Goal: Task Accomplishment & Management: Complete application form

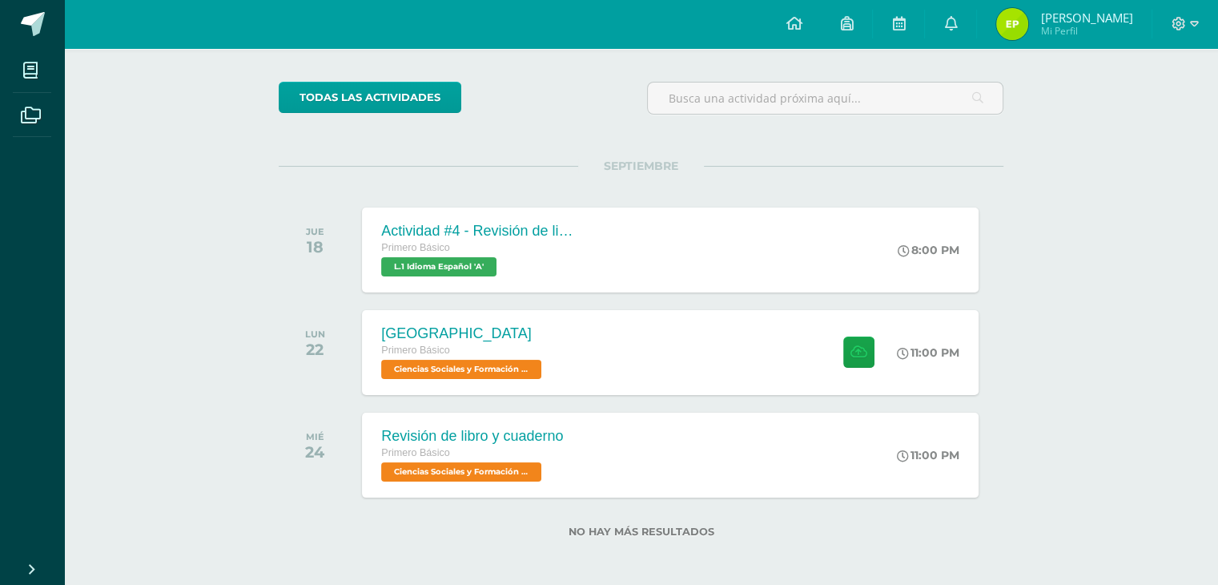
scroll to position [112, 0]
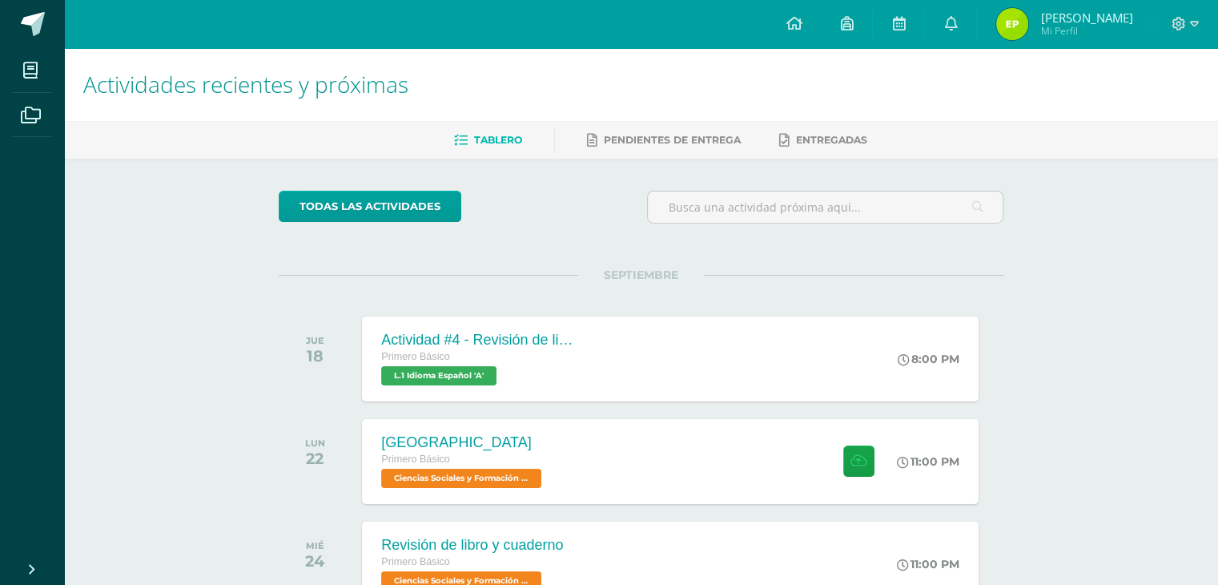
click at [1086, 17] on span "[PERSON_NAME]" at bounding box center [1087, 18] width 92 height 16
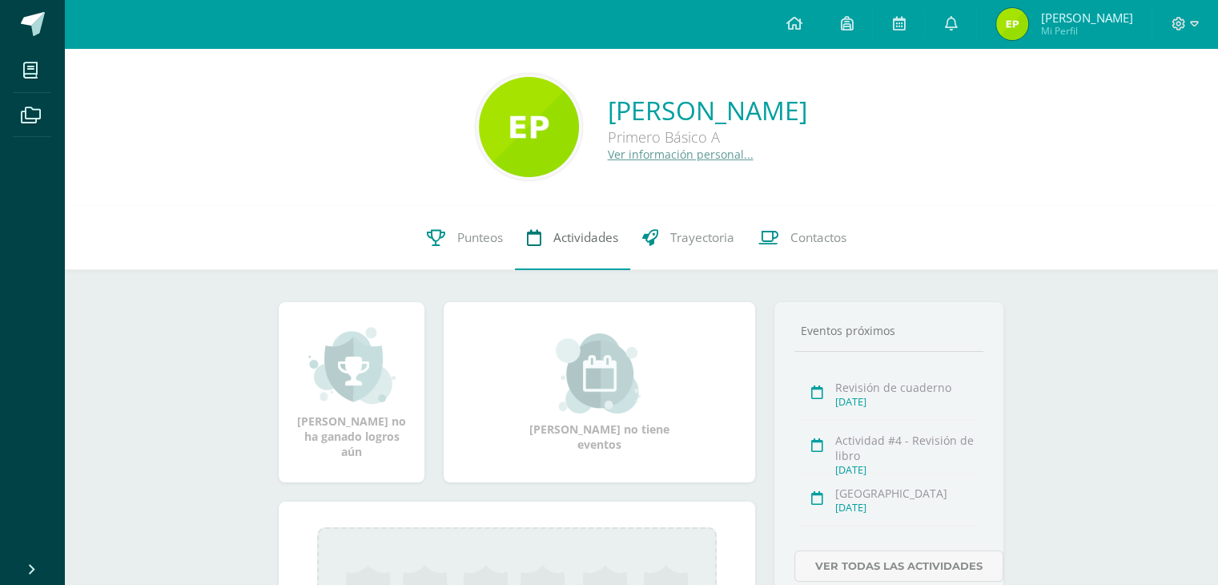
click at [562, 232] on span "Actividades" at bounding box center [586, 237] width 65 height 17
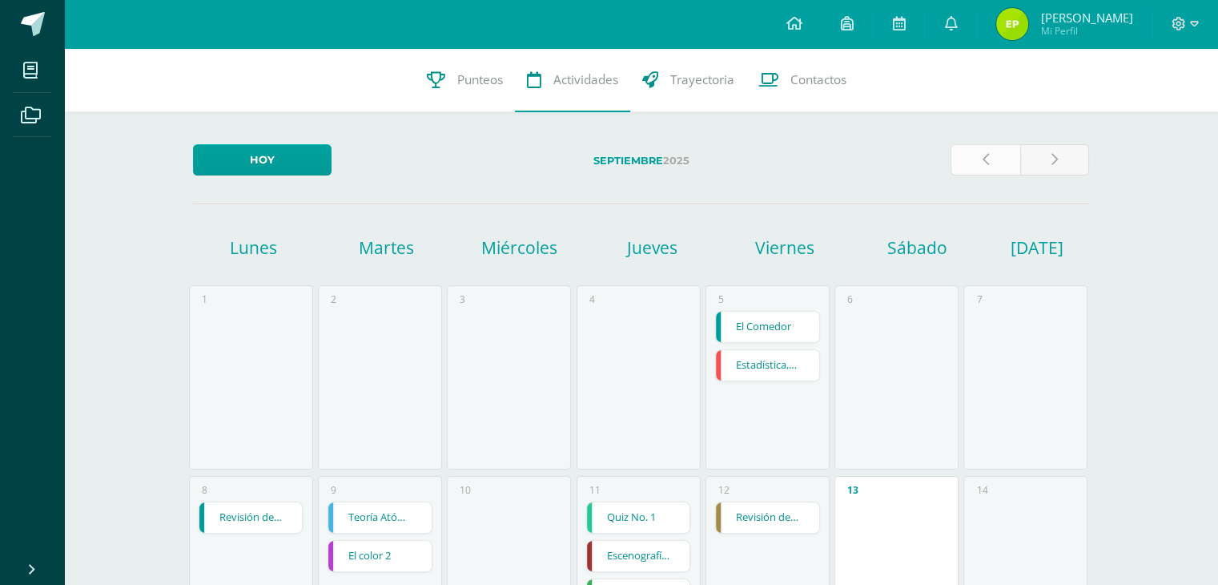
click at [993, 172] on link at bounding box center [986, 159] width 70 height 31
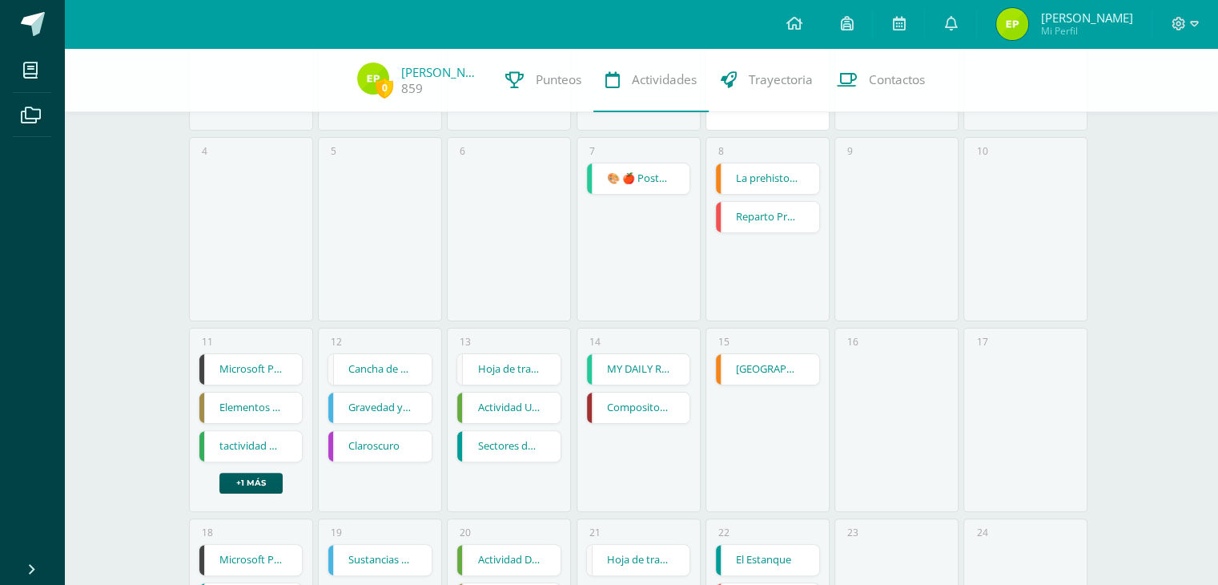
scroll to position [348, 0]
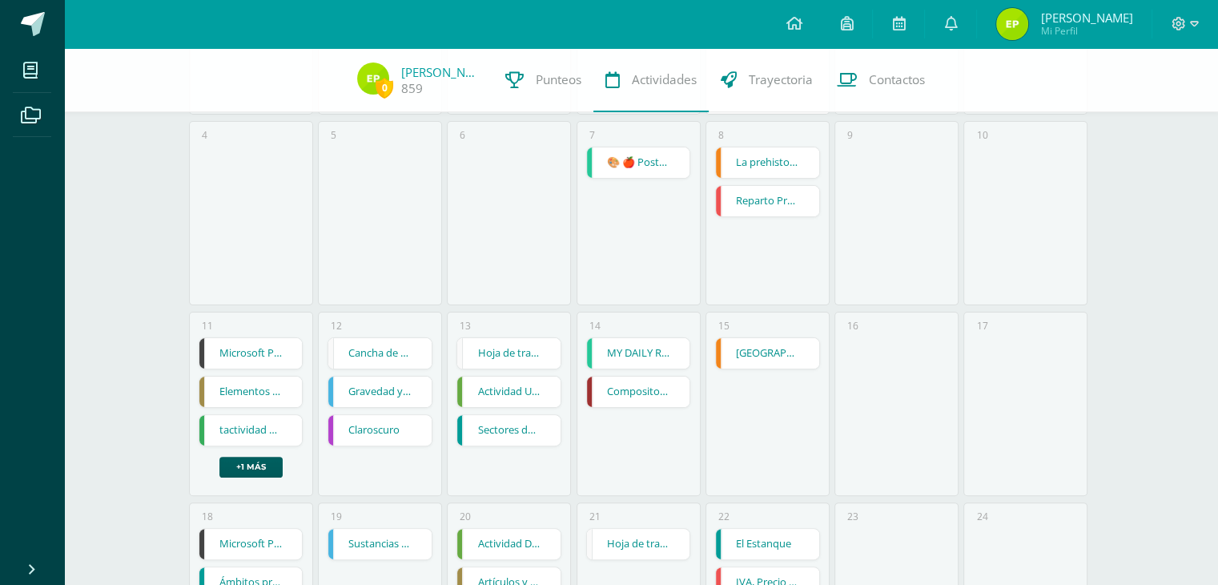
click at [250, 352] on link "Microsoft Publisher Tarjeta de invitación" at bounding box center [250, 353] width 103 height 30
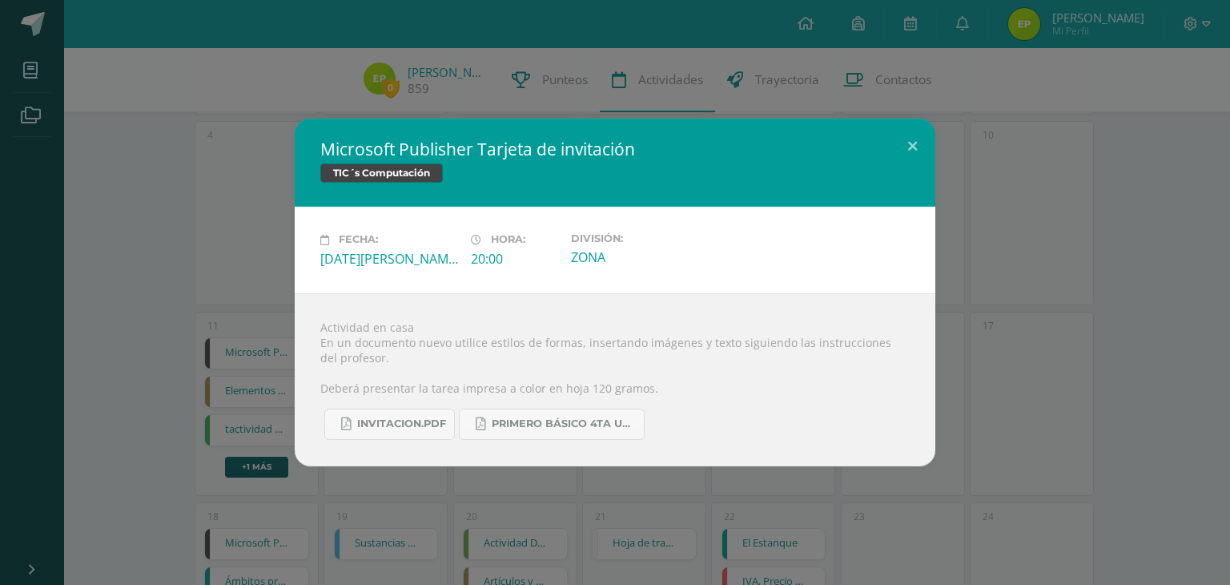
click at [252, 321] on div "Microsoft Publisher Tarjeta de invitación TIC´s Computación Fecha: Lunes 11 de …" at bounding box center [615, 292] width 1218 height 347
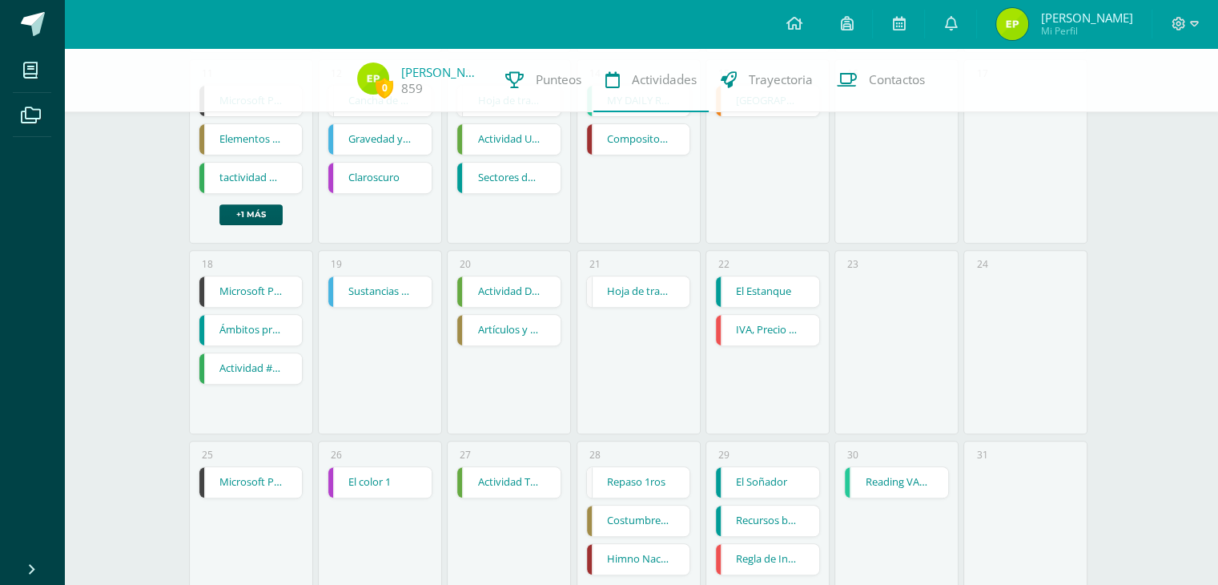
scroll to position [619, 0]
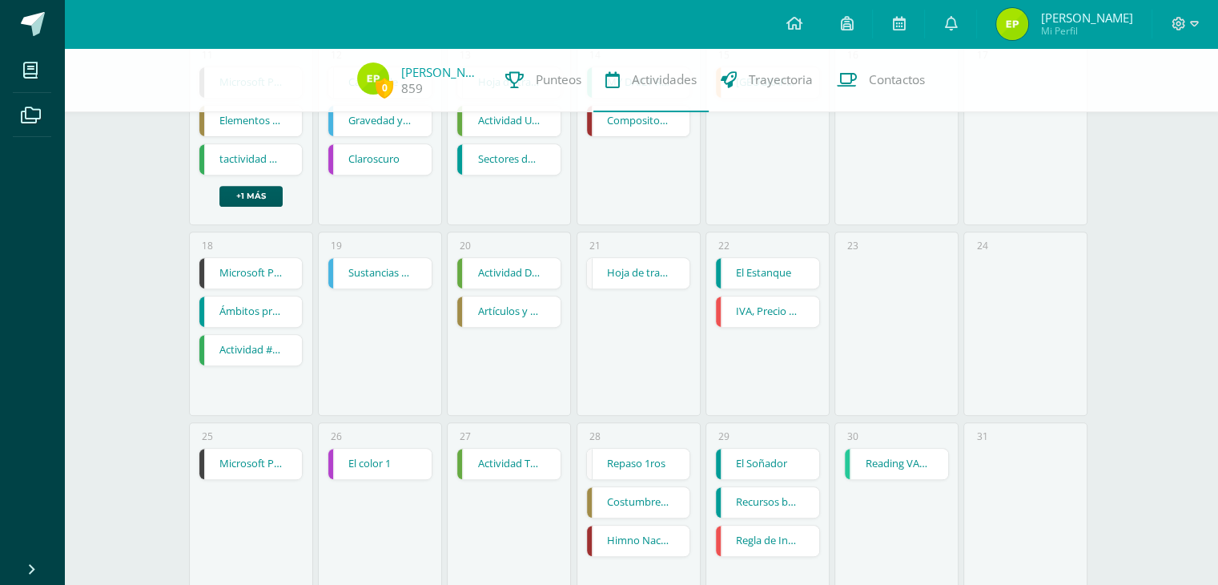
click at [268, 271] on link "Microsoft Publisher Tarjeta de Presentación" at bounding box center [250, 273] width 103 height 30
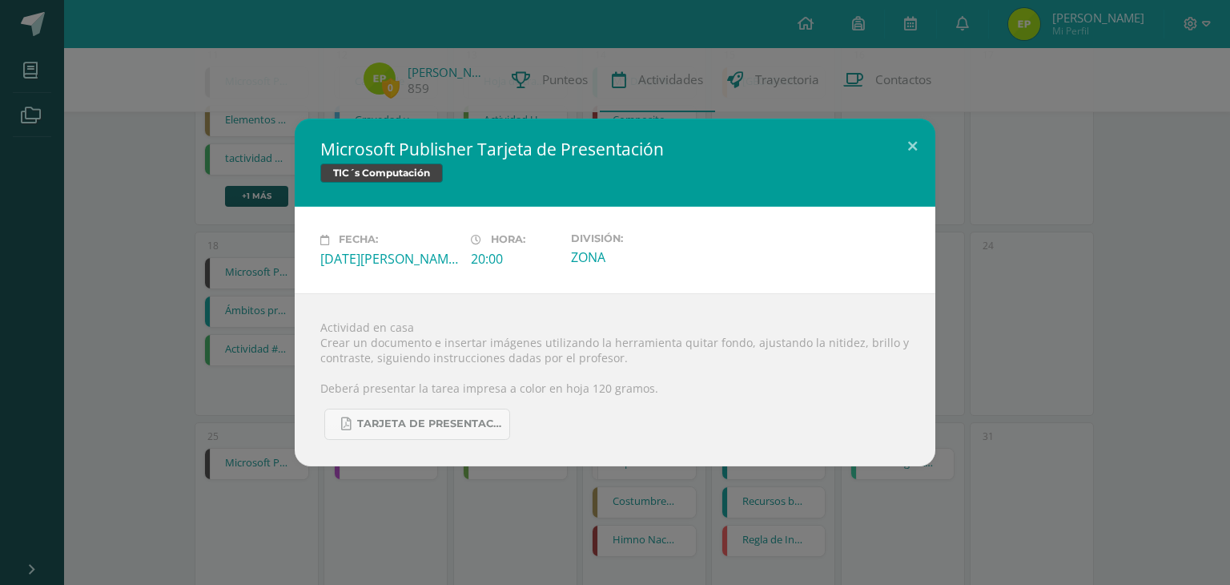
click at [164, 256] on div "Microsoft Publisher Tarjeta de Presentación TIC´s Computación Fecha: Lunes 18 d…" at bounding box center [615, 292] width 1218 height 347
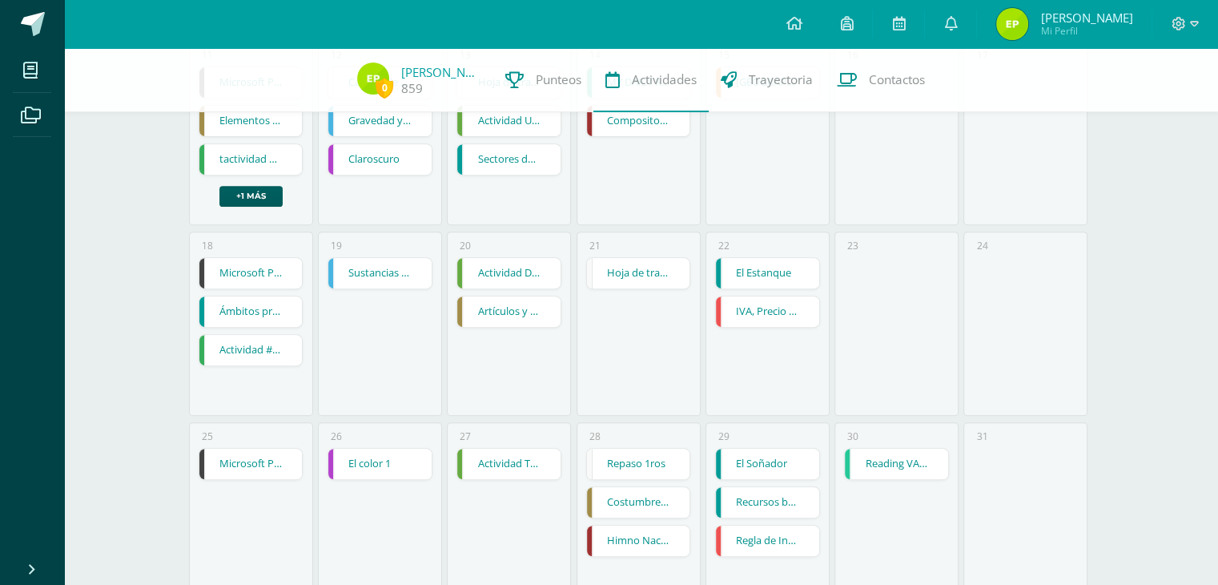
click at [228, 453] on link "Microsoft Publisher Afiche Publicitario" at bounding box center [250, 464] width 103 height 30
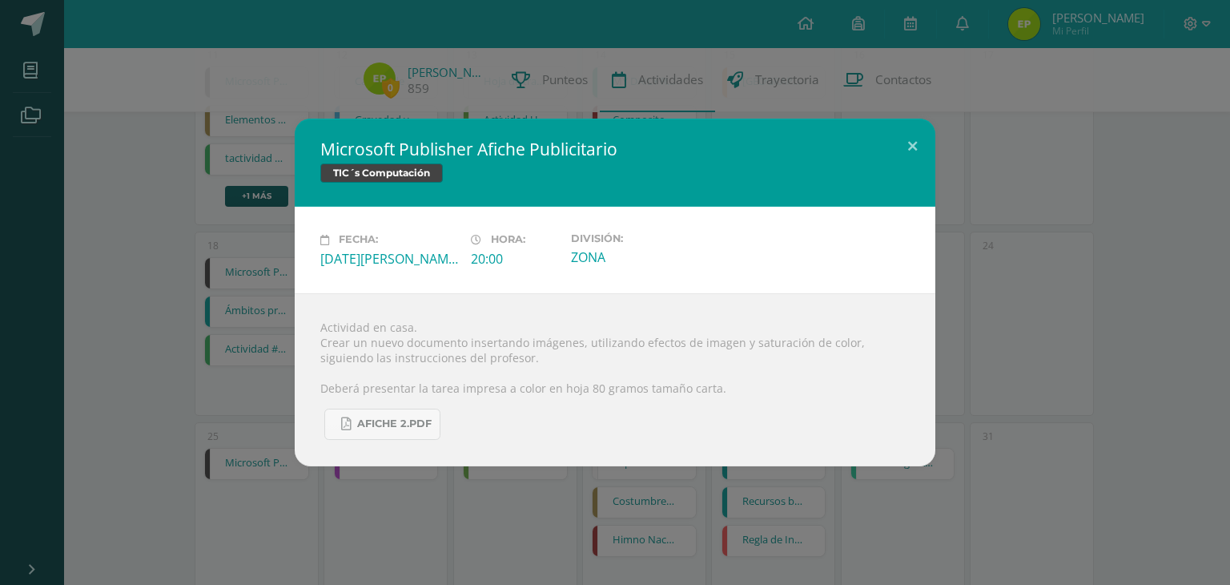
click at [1202, 174] on div "Microsoft Publisher Afiche Publicitario TIC´s Computación Fecha: Lunes 25 de Ag…" at bounding box center [615, 292] width 1218 height 347
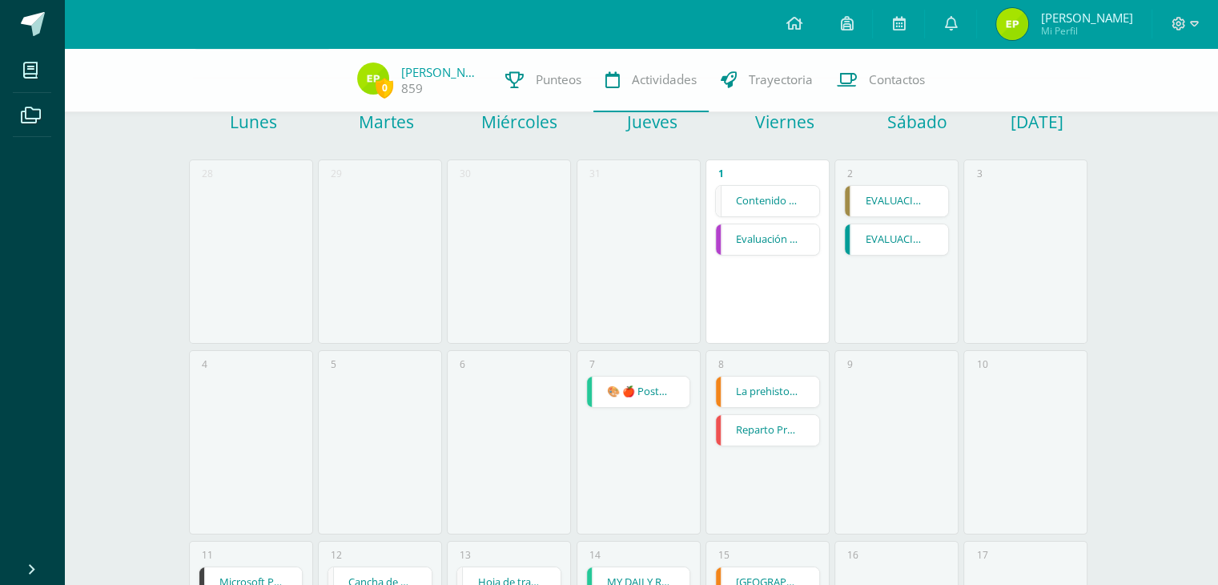
scroll to position [114, 0]
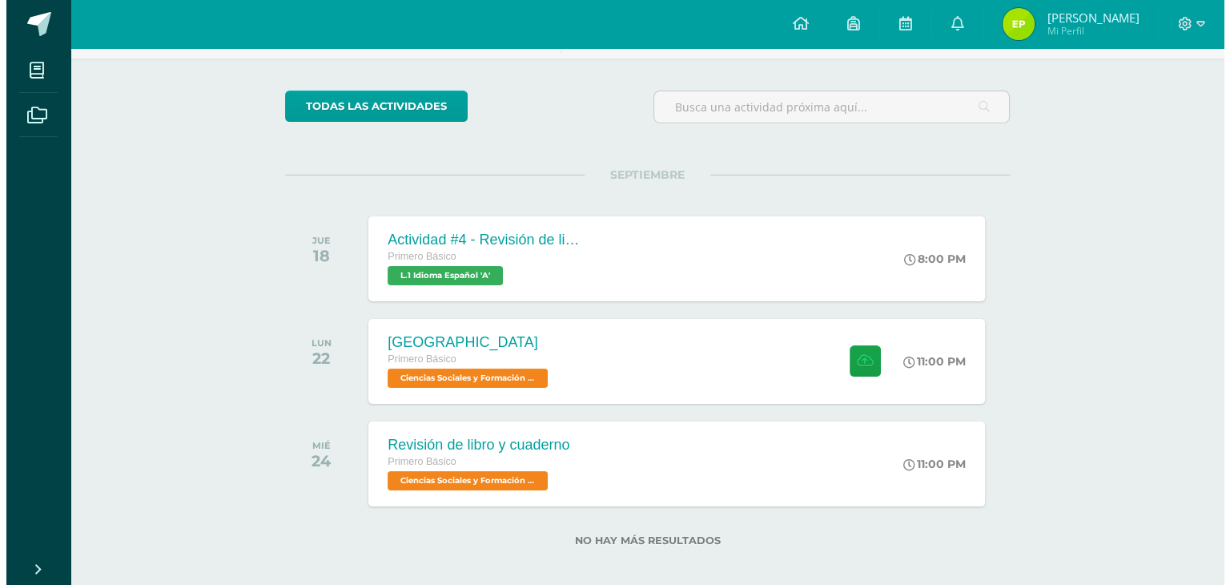
scroll to position [112, 0]
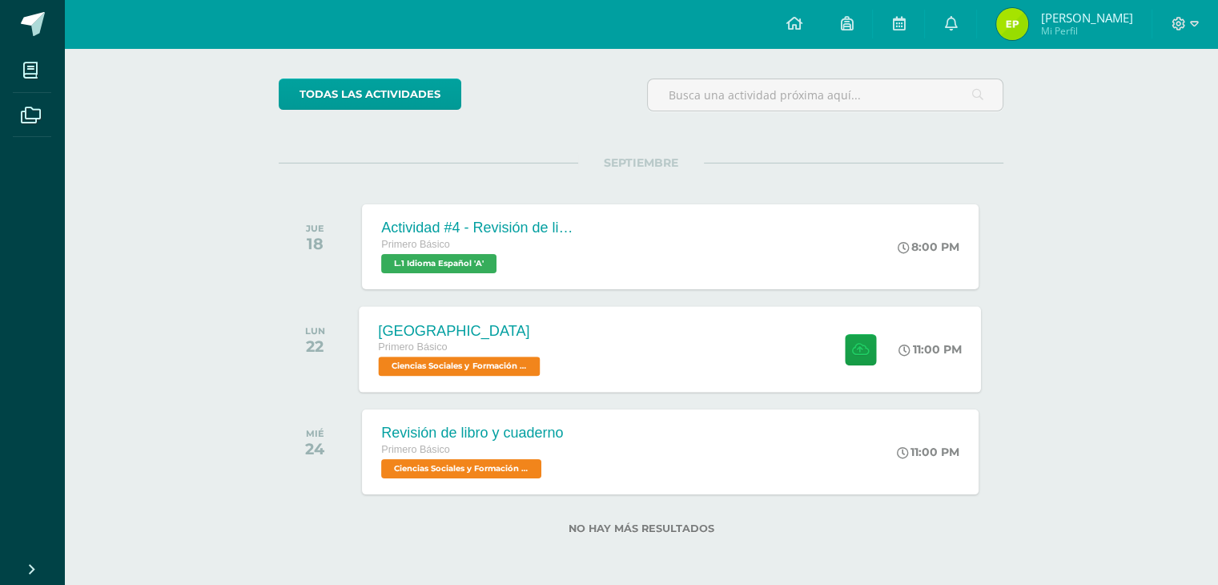
click at [741, 350] on div "[GEOGRAPHIC_DATA] Primero Básico Ciencias Sociales y Formación Ciudadana 'A' 11…" at bounding box center [671, 349] width 622 height 86
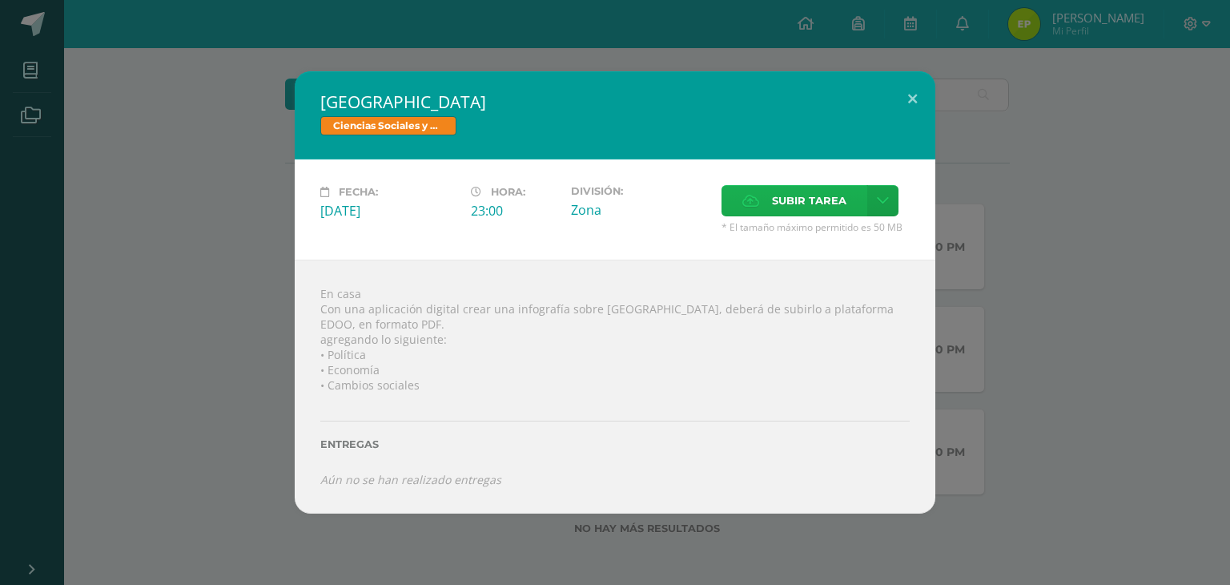
click at [847, 204] on label "Subir tarea" at bounding box center [795, 200] width 146 height 31
click at [0, 0] on input "Subir tarea" at bounding box center [0, 0] width 0 height 0
click at [811, 203] on span "Subir tarea" at bounding box center [809, 201] width 75 height 30
click at [0, 0] on input "Subir tarea" at bounding box center [0, 0] width 0 height 0
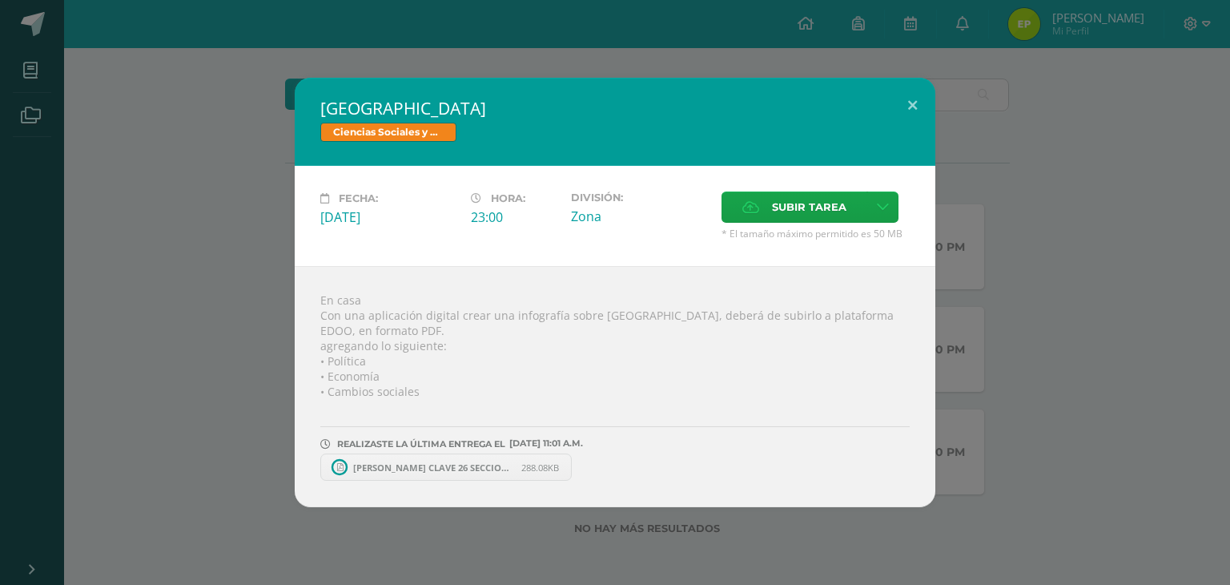
click at [458, 470] on span "[PERSON_NAME] CLAVE 26 SECCION A PRIMERO BASICO TEMA [PERSON_NAME].pdf" at bounding box center [433, 467] width 176 height 12
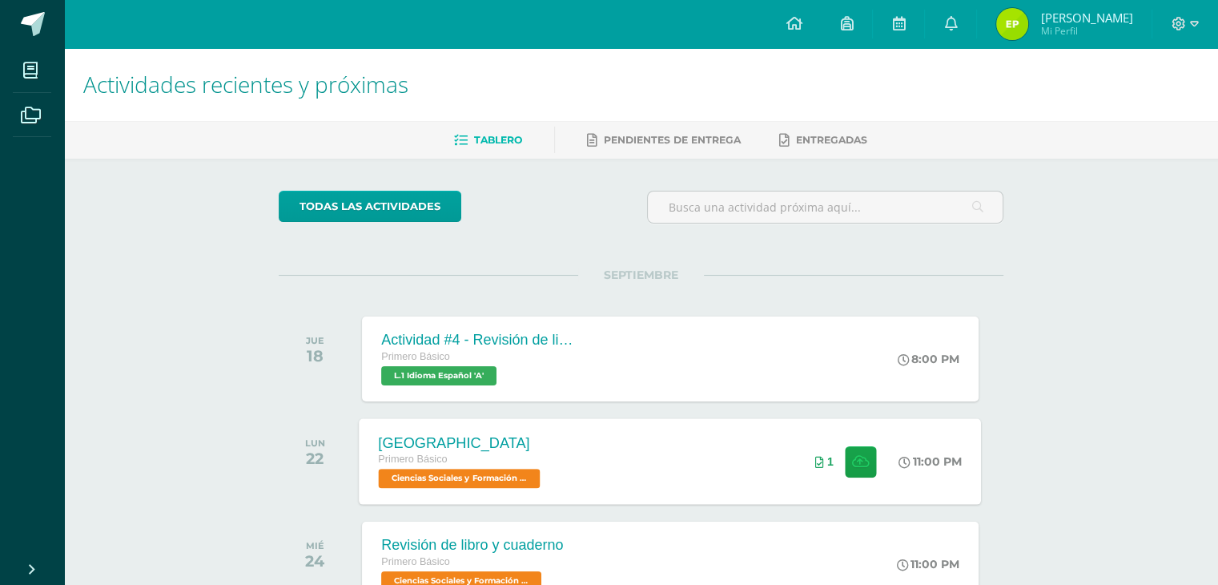
click at [550, 437] on div "[GEOGRAPHIC_DATA] Primero Básico Ciencias Sociales y Formación Ciudadana 'A'" at bounding box center [462, 461] width 204 height 86
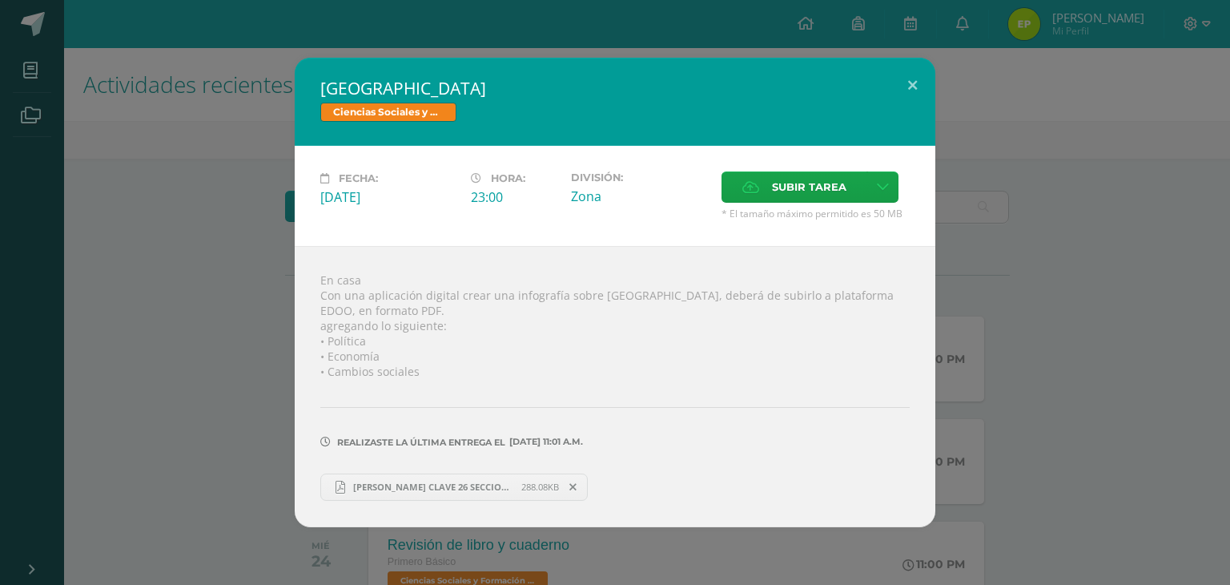
click at [419, 492] on span "[PERSON_NAME] CLAVE 26 SECCION A PRIMERO BASICO TEMA [PERSON_NAME].pdf" at bounding box center [433, 487] width 176 height 12
